Goal: Transaction & Acquisition: Obtain resource

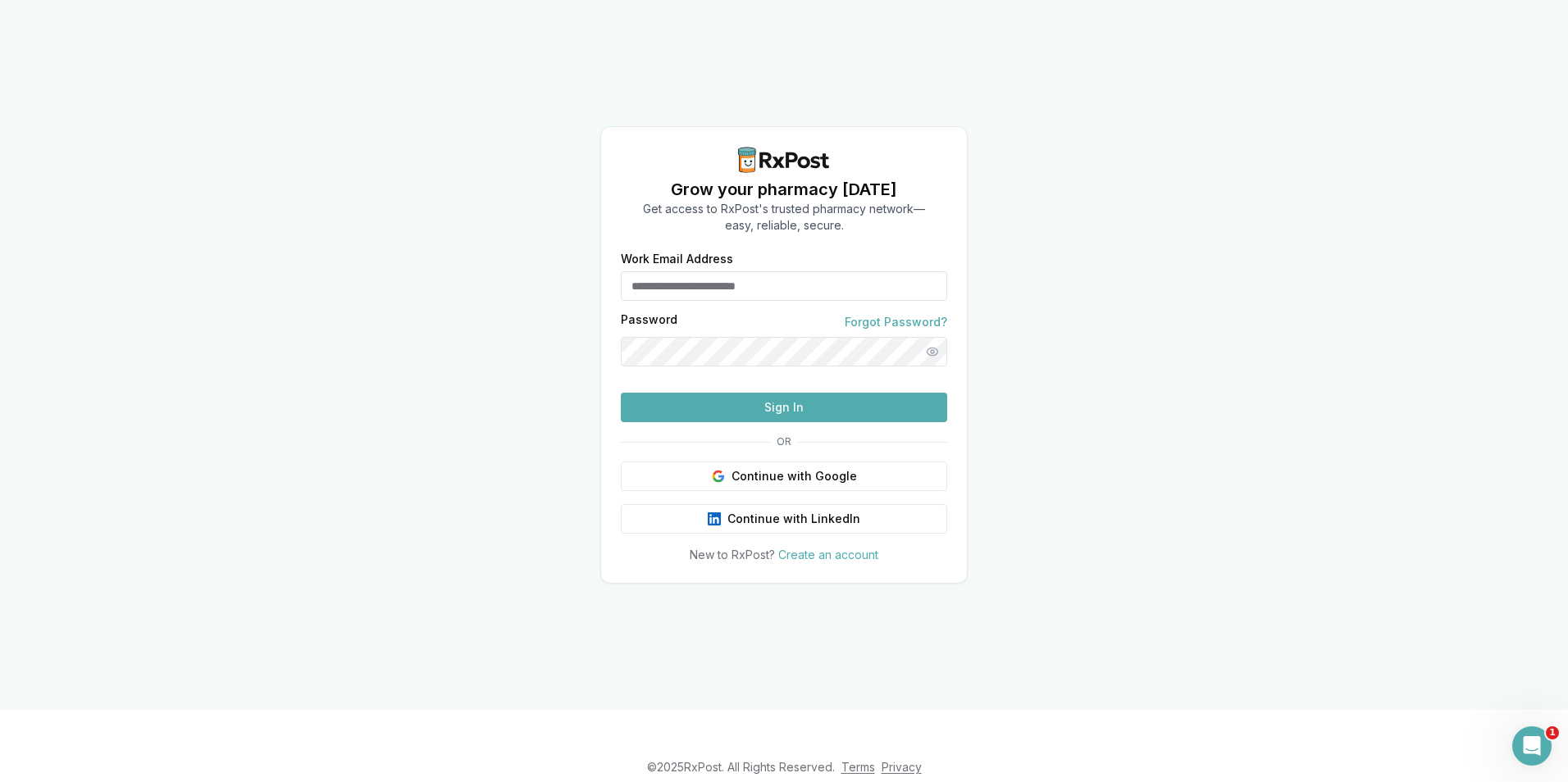
click at [715, 290] on form "Work Email Address Password Forgot Password? Sign In" at bounding box center [783, 337] width 326 height 169
type input "**********"
click at [272, 277] on div "**********" at bounding box center [784, 355] width 1568 height 710
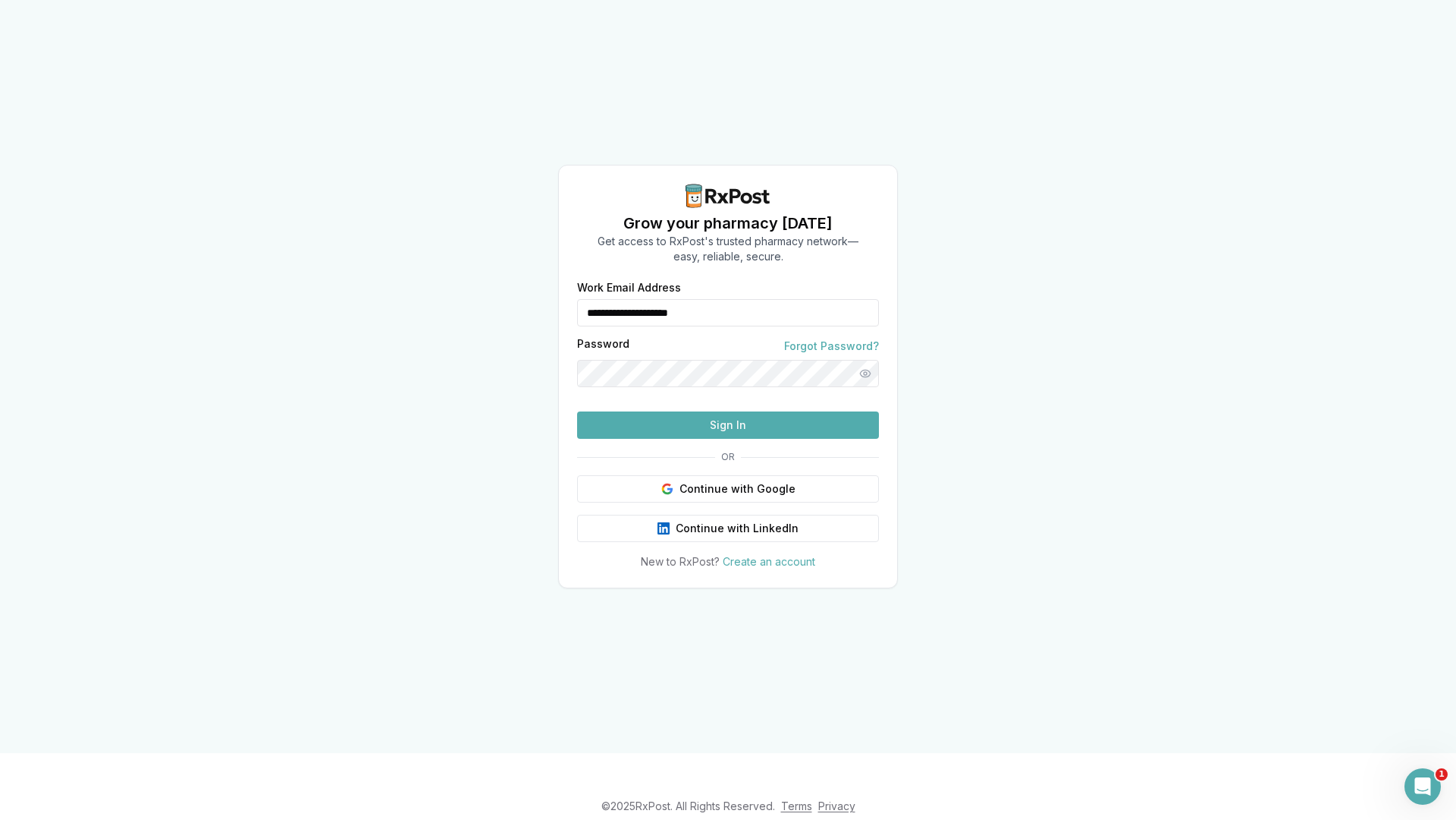
click at [774, 439] on button "Sign In" at bounding box center [728, 425] width 302 height 27
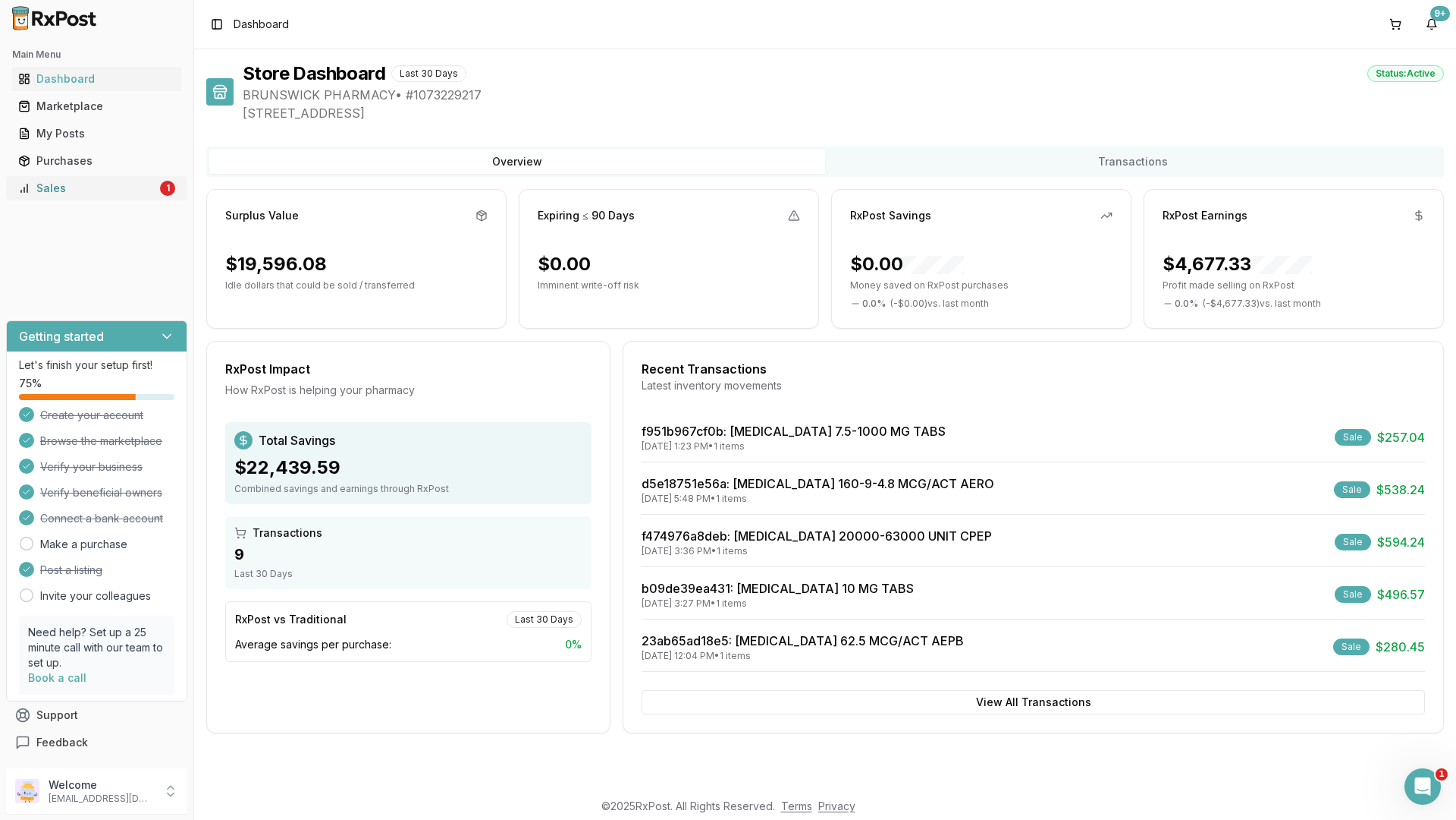
click at [86, 187] on div "Sales" at bounding box center [87, 188] width 139 height 15
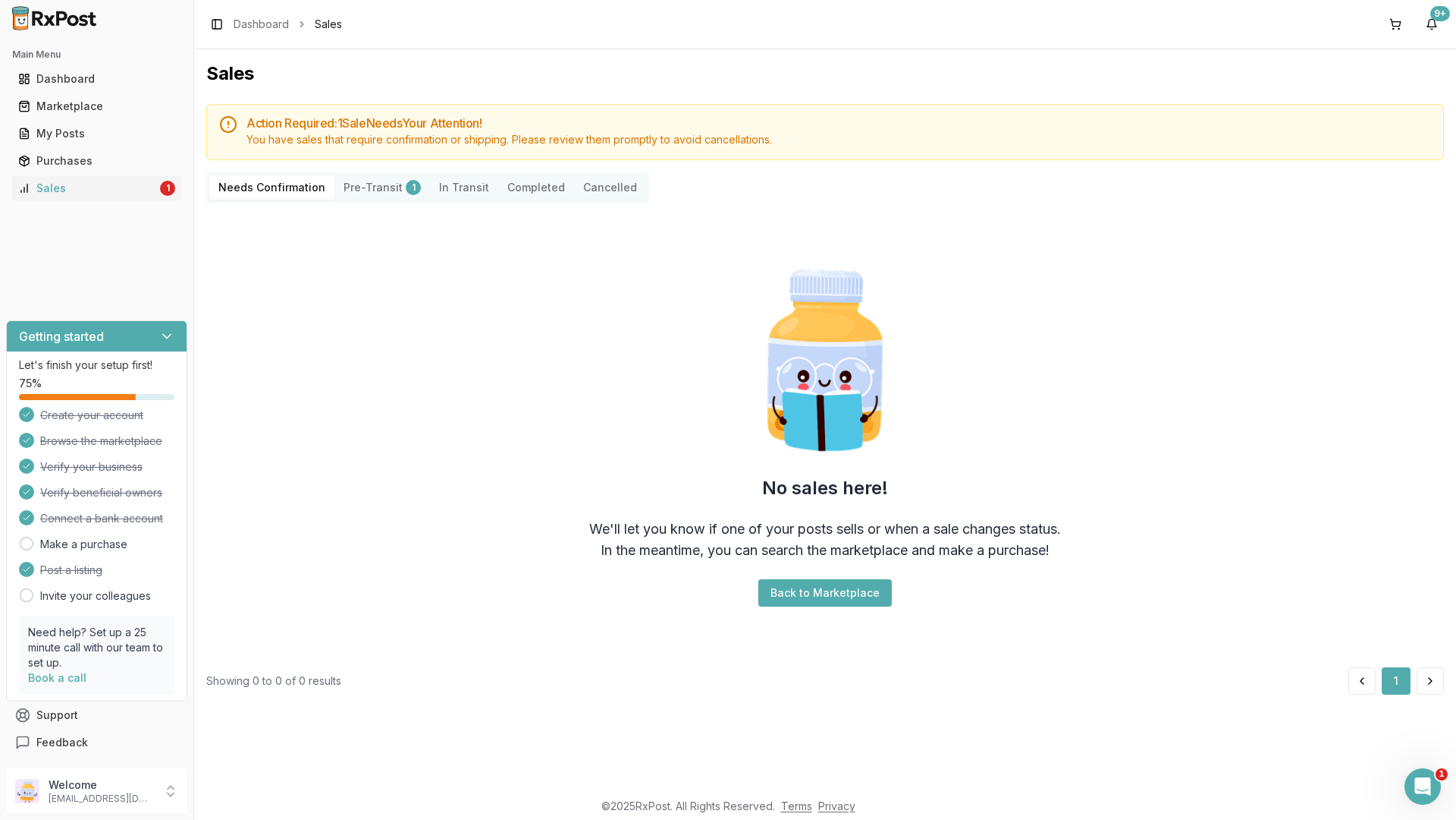
click at [528, 191] on button "Completed" at bounding box center [537, 187] width 76 height 25
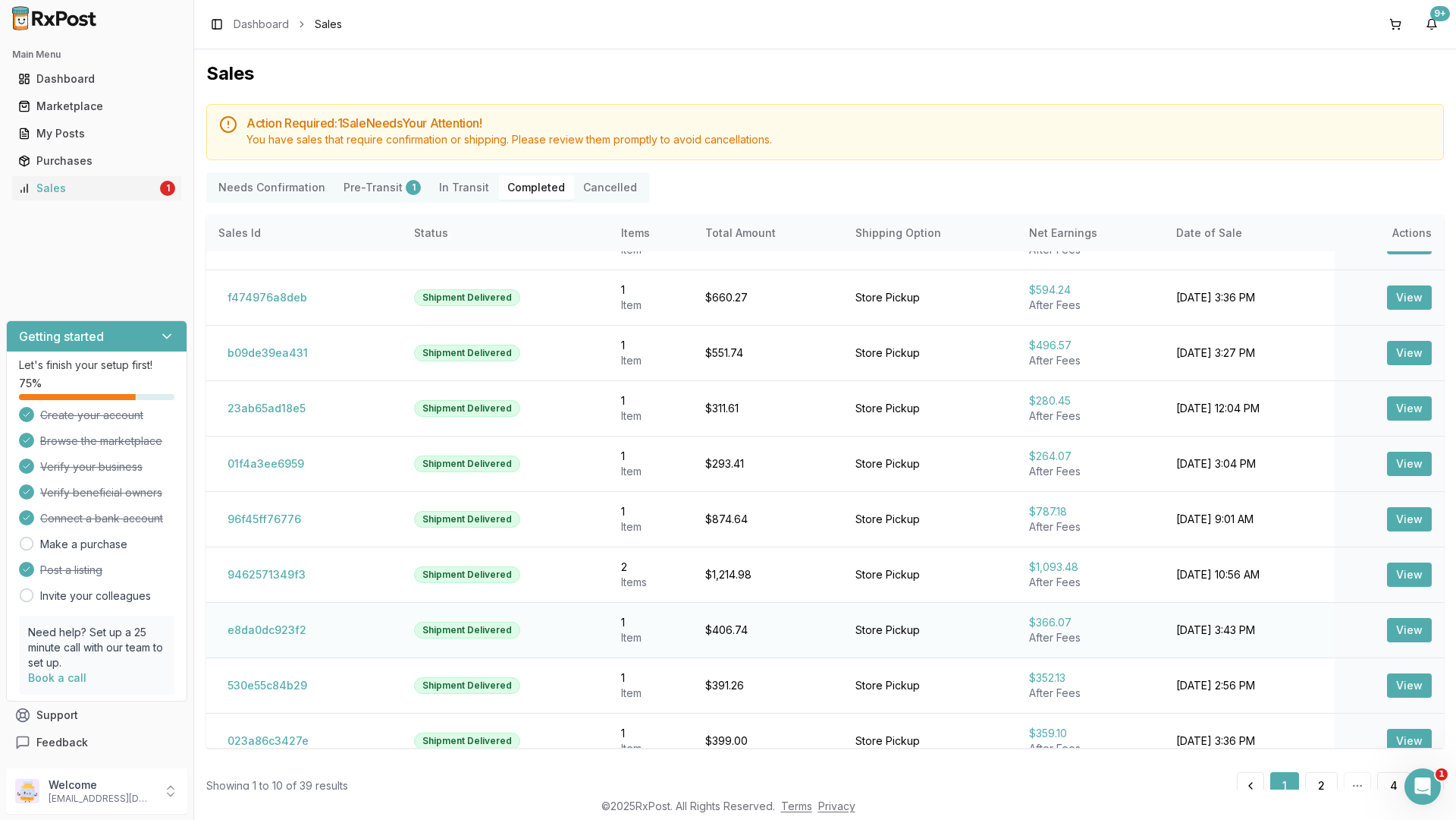
scroll to position [58, 0]
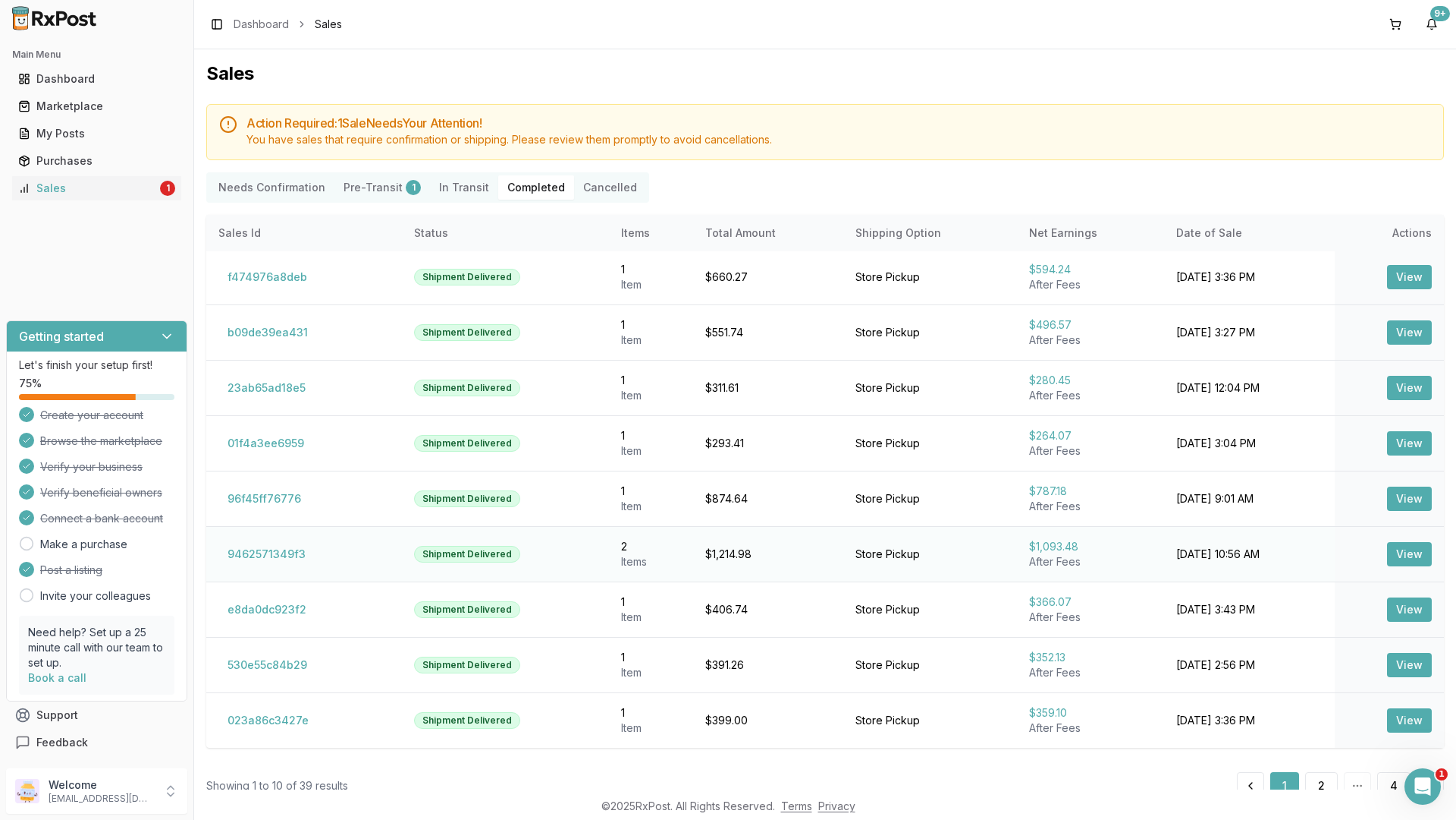
click at [1404, 558] on button "View" at bounding box center [1409, 554] width 44 height 25
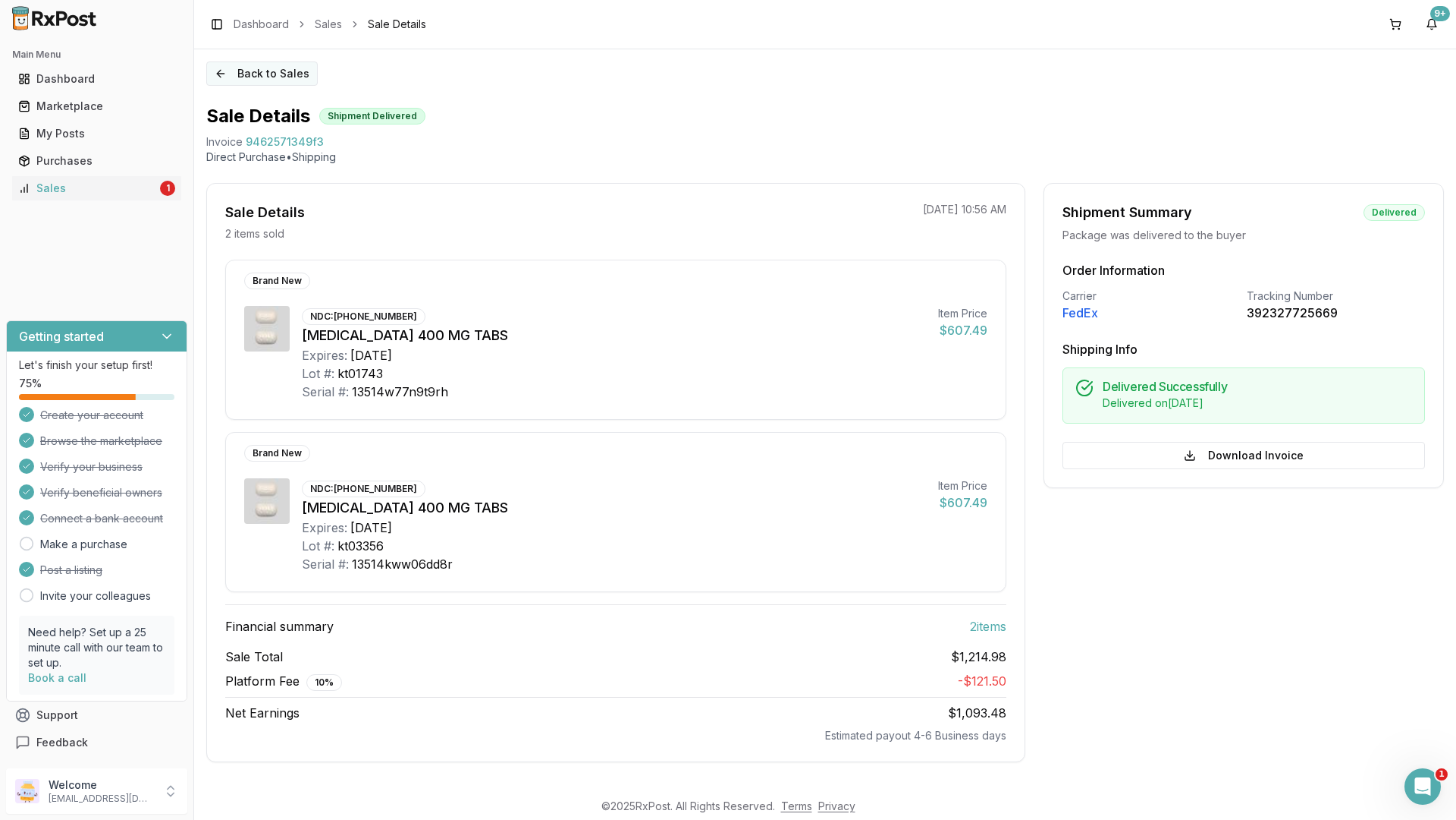
click at [236, 68] on button "Back to Sales" at bounding box center [262, 74] width 112 height 25
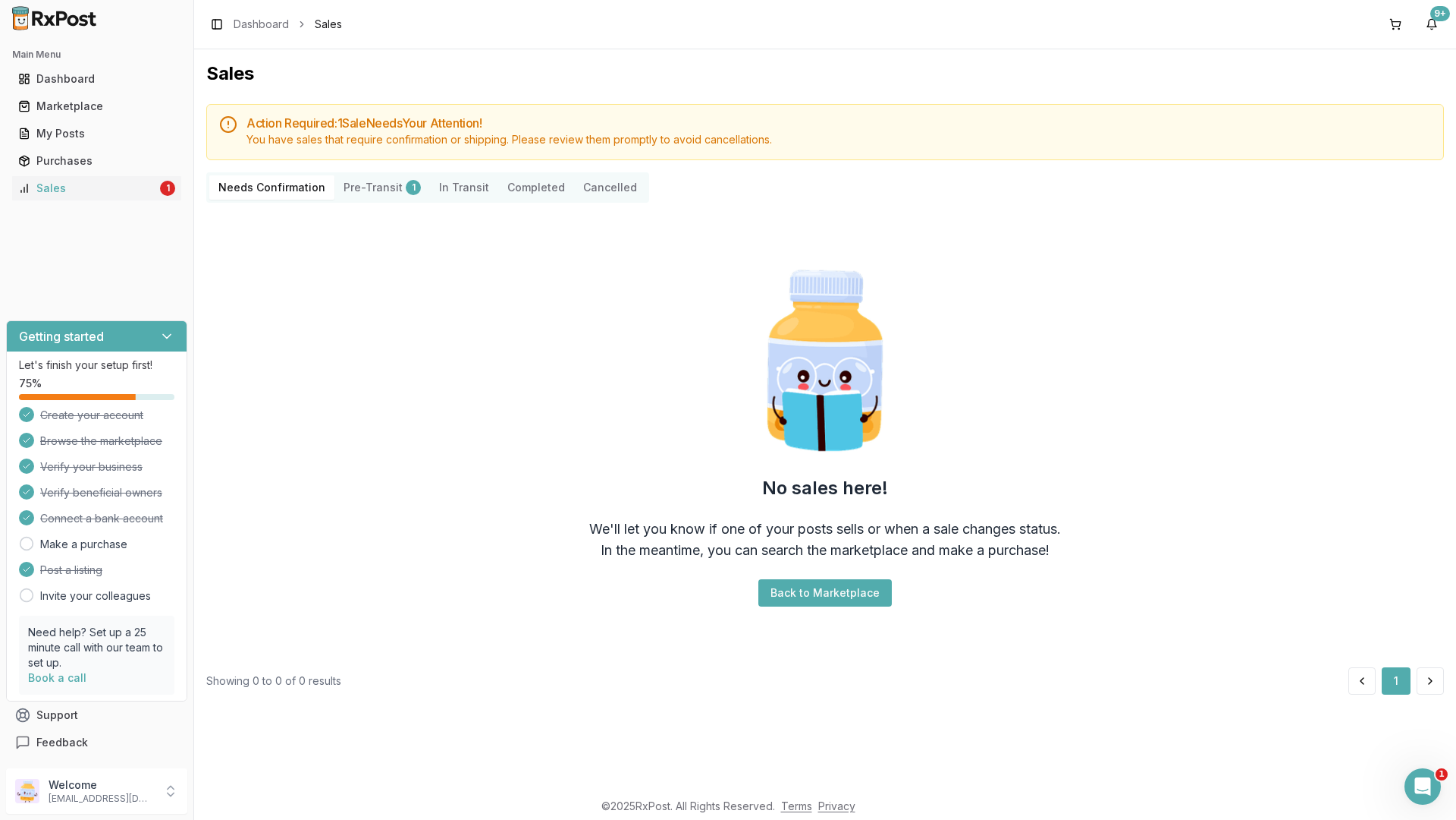
click at [520, 182] on button "Completed" at bounding box center [537, 187] width 76 height 25
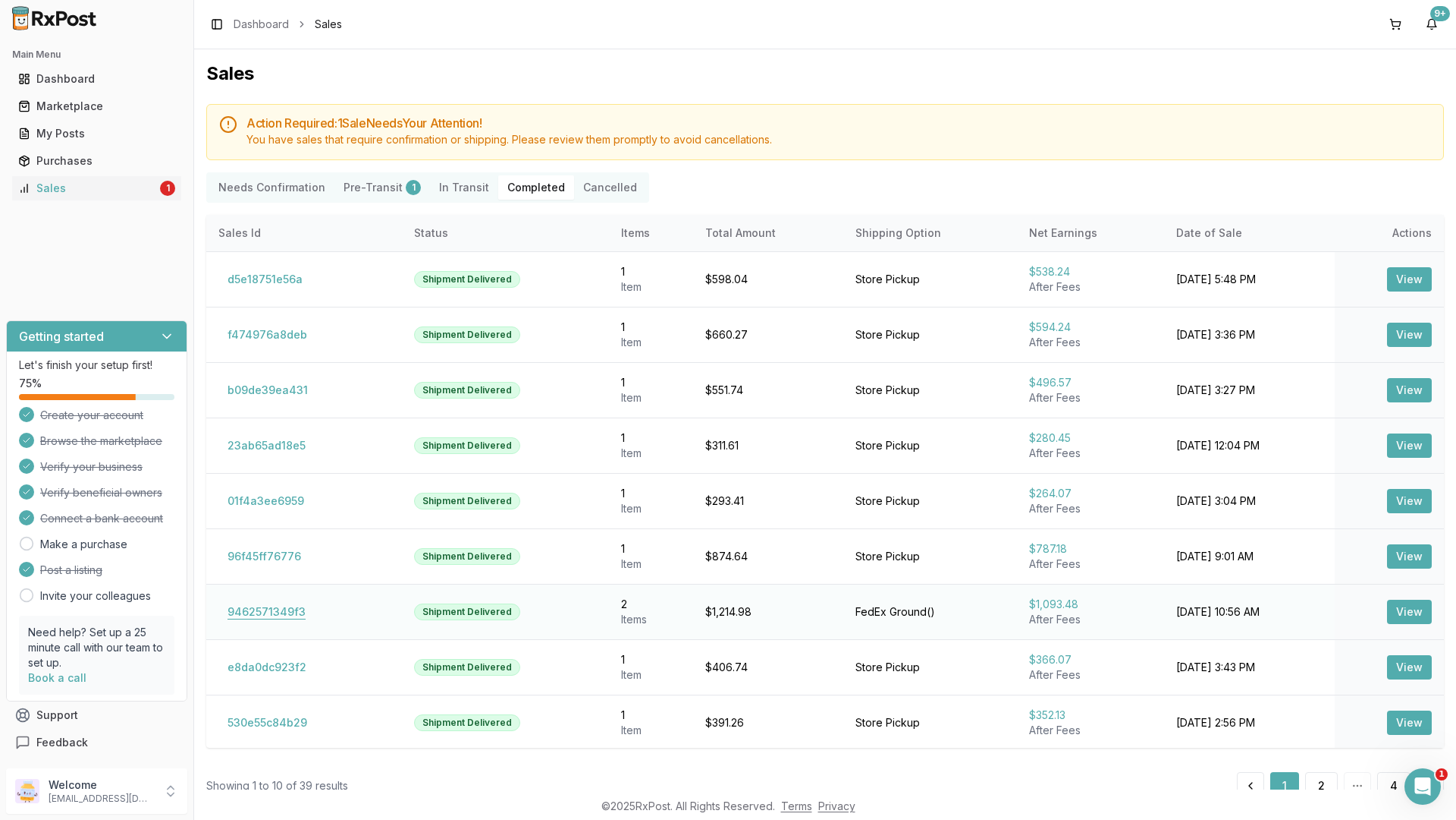
click at [251, 612] on button "9462571349f3" at bounding box center [267, 611] width 97 height 25
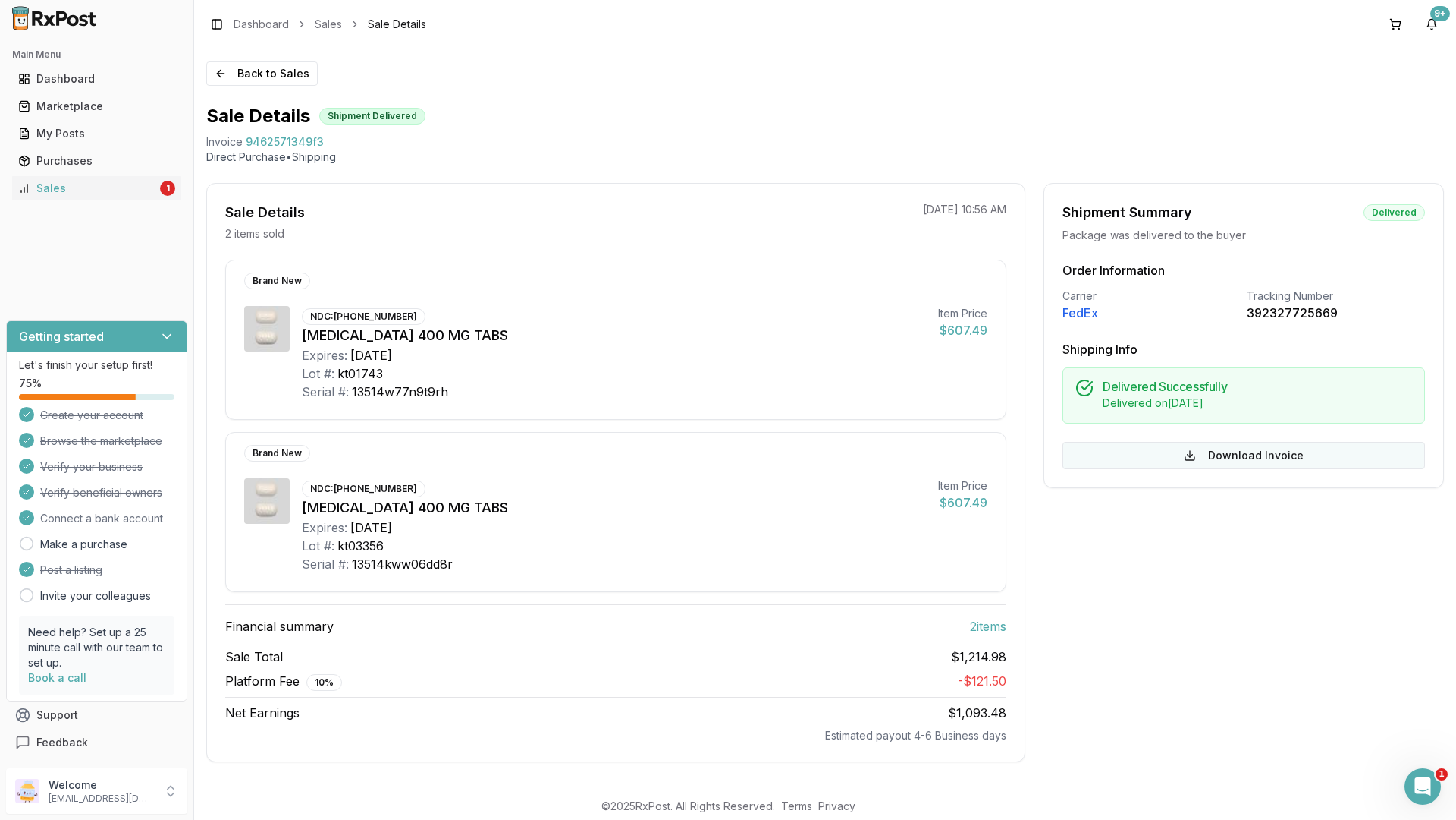
click at [1226, 456] on button "Download Invoice" at bounding box center [1244, 455] width 362 height 27
click at [115, 723] on div "Welcome alpesh_jiny@yahoo.com" at bounding box center [97, 790] width 182 height 45
click at [253, 723] on span "Sign Out" at bounding box center [275, 794] width 144 height 15
